Goal: Check status: Check status

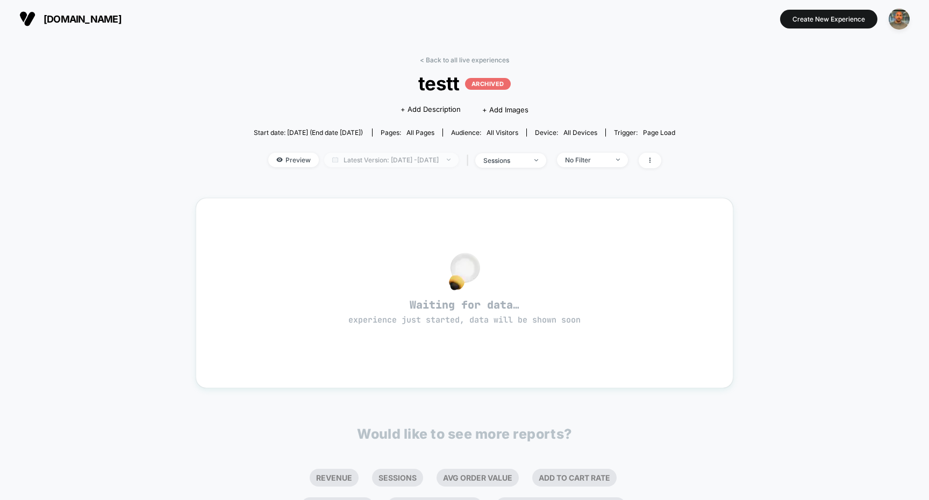
click at [442, 159] on span "Latest Version: [DATE] - [DATE]" at bounding box center [391, 160] width 134 height 15
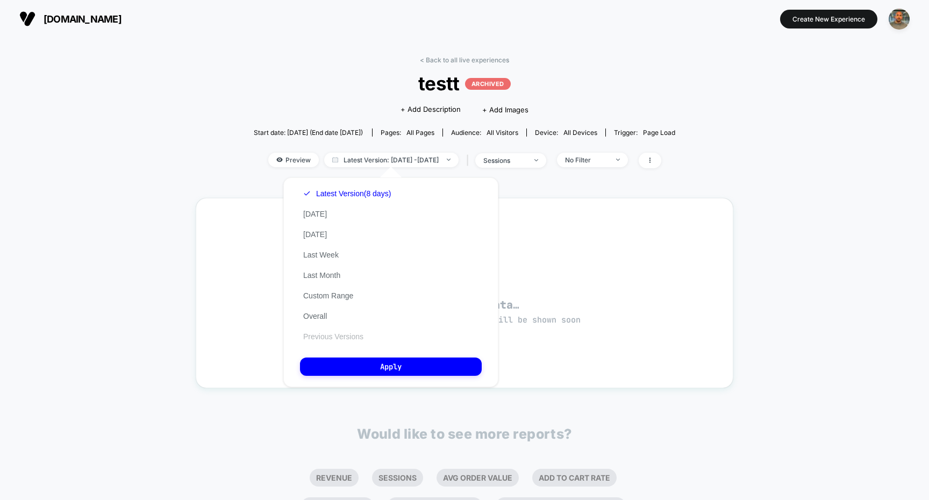
click at [351, 332] on button "Previous Versions" at bounding box center [333, 337] width 67 height 10
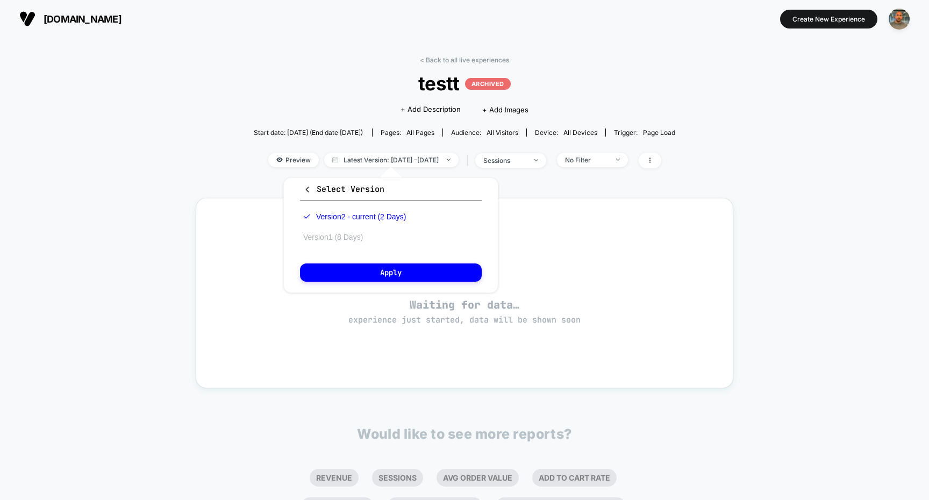
click at [360, 236] on button "Version 1 (8 Days)" at bounding box center [333, 237] width 66 height 10
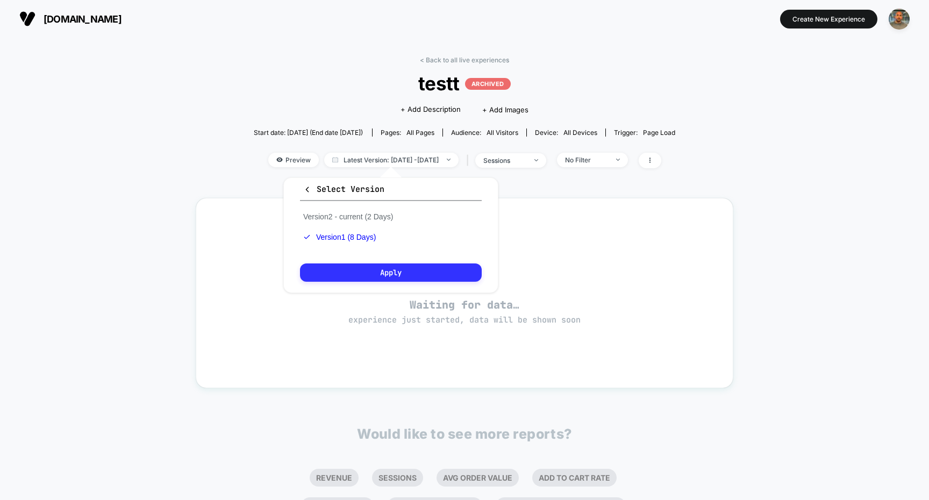
click at [366, 266] on button "Apply" at bounding box center [391, 272] width 182 height 18
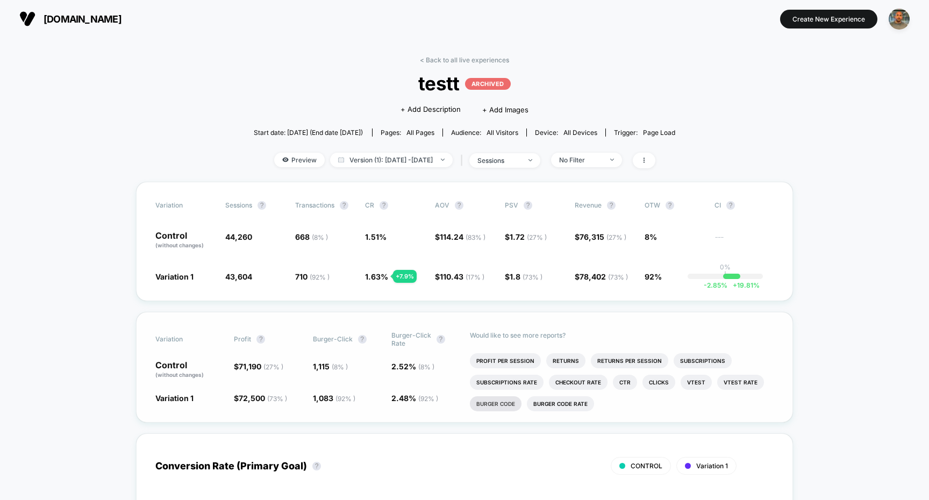
click at [506, 408] on li "burger code" at bounding box center [496, 403] width 52 height 15
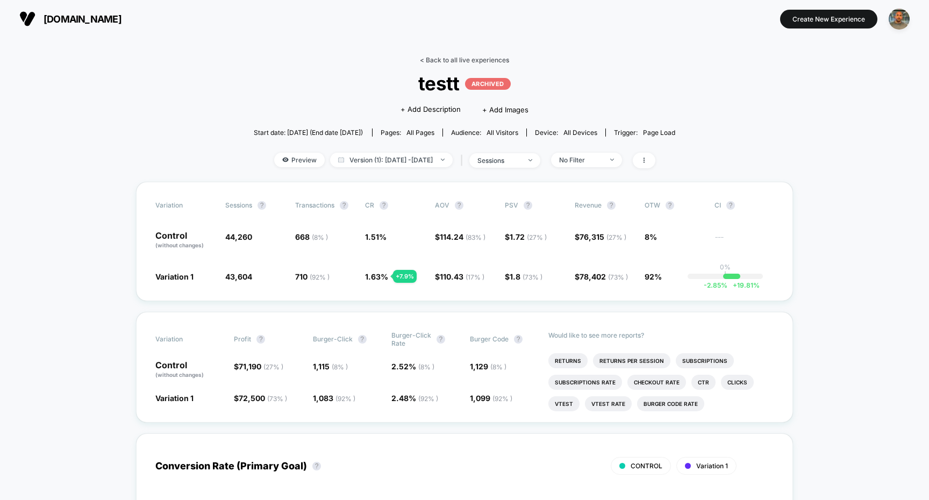
click at [465, 60] on link "< Back to all live experiences" at bounding box center [464, 60] width 89 height 8
